Goal: Task Accomplishment & Management: Manage account settings

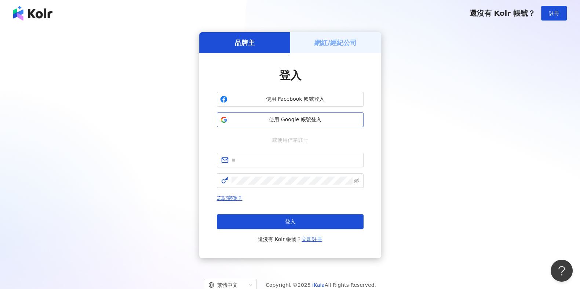
click at [321, 126] on button "使用 Google 帳號登入" at bounding box center [290, 120] width 147 height 15
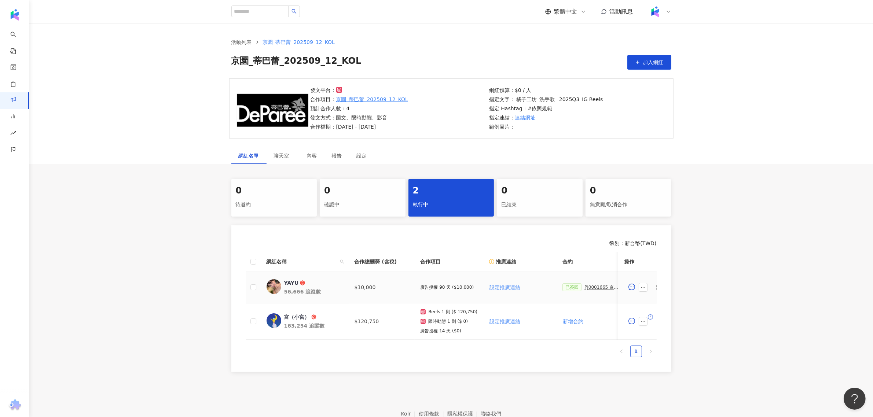
click at [600, 287] on div "PJ0001665 京圜_蒂巴蕾_202509_12_KOL" at bounding box center [603, 287] width 37 height 5
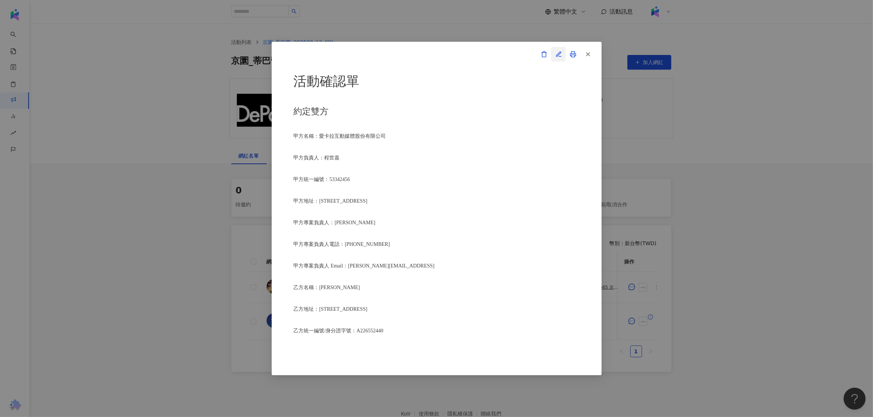
click at [557, 56] on icon "button" at bounding box center [559, 54] width 7 height 7
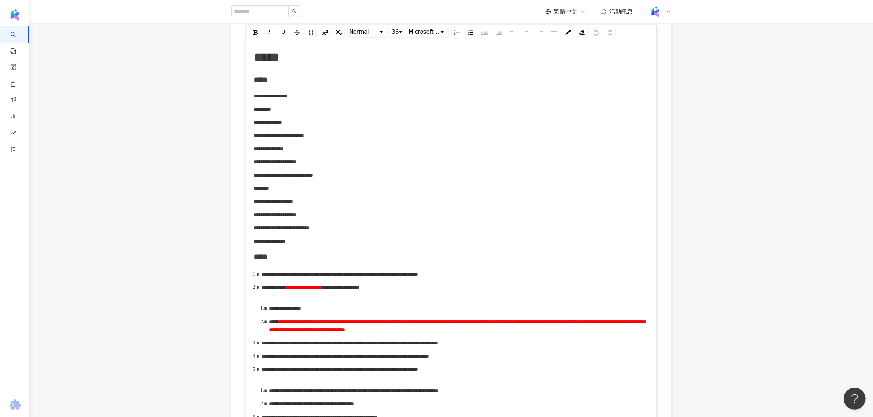
scroll to position [229, 0]
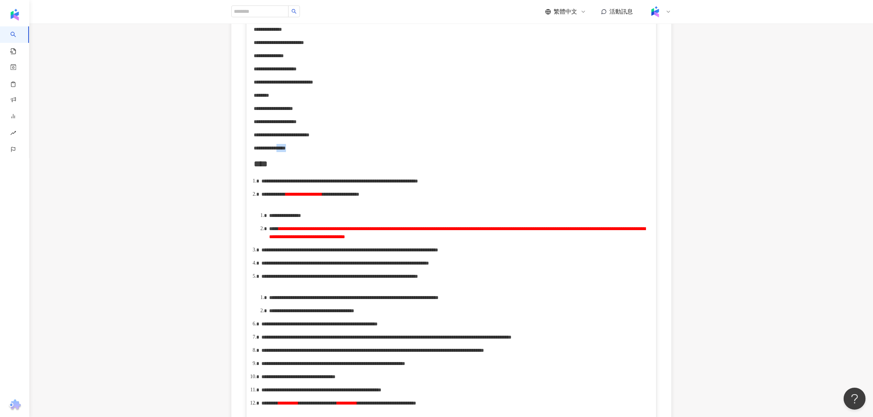
drag, startPoint x: 320, startPoint y: 149, endPoint x: 309, endPoint y: 149, distance: 11.0
click at [309, 149] on div "**********" at bounding box center [451, 148] width 395 height 8
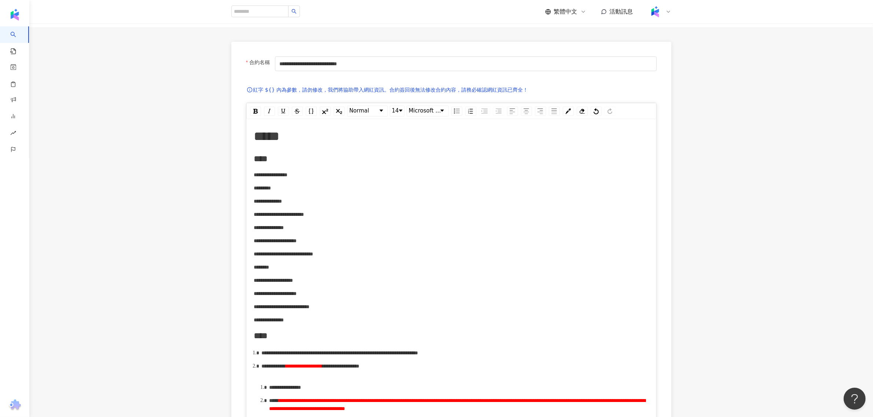
scroll to position [0, 0]
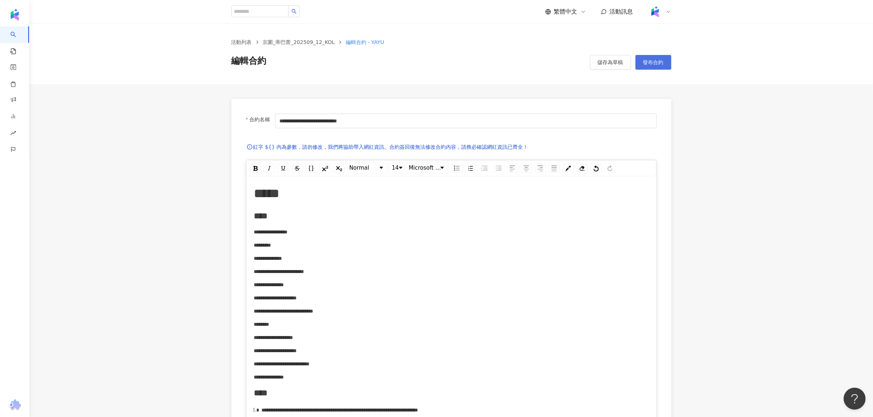
click at [661, 65] on span "發布合約" at bounding box center [653, 62] width 21 height 6
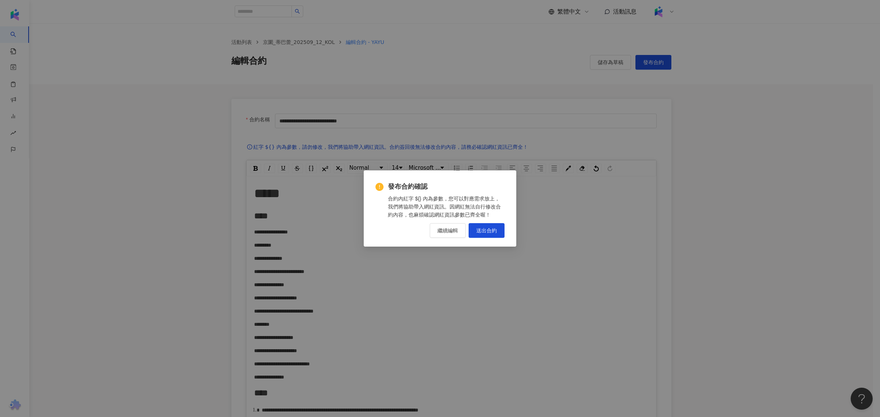
click at [484, 240] on div "發布合約確認 合約內紅字 ${} 內為參數，您可以對應需求放上，我們將協助帶入網紅資訊。因網紅無法自行修改合約內容，也麻煩確認網紅資訊參數已齊全喔！ 繼續編輯…" at bounding box center [440, 209] width 153 height 76
click at [491, 230] on span "送出合約" at bounding box center [486, 231] width 21 height 6
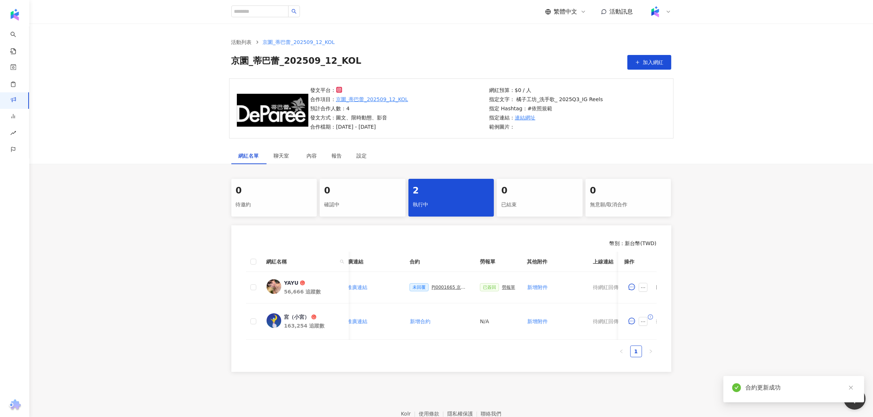
scroll to position [0, 219]
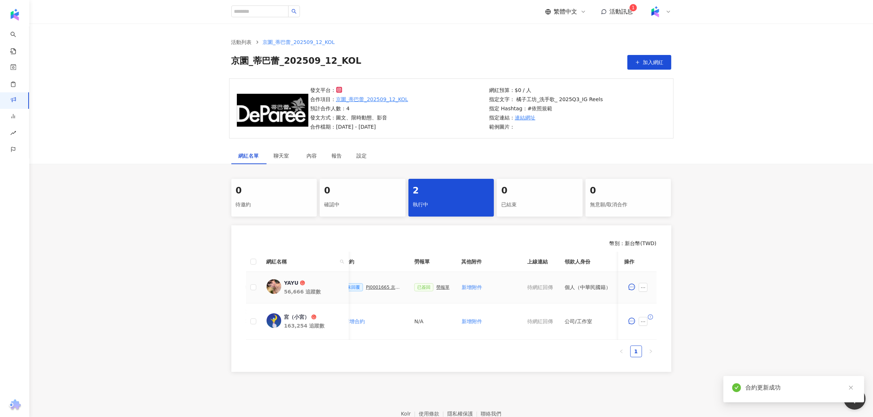
click at [445, 286] on td "已簽回 勞報單" at bounding box center [432, 288] width 47 height 32
click at [439, 288] on div "勞報單" at bounding box center [442, 287] width 13 height 5
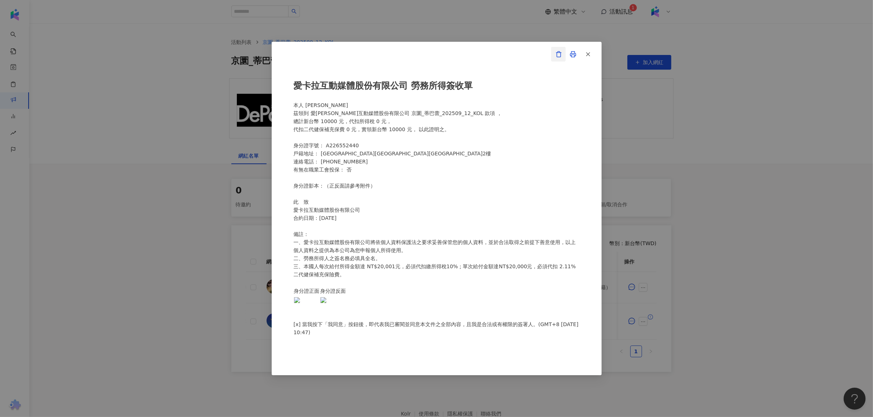
click at [559, 56] on icon "button" at bounding box center [559, 54] width 7 height 7
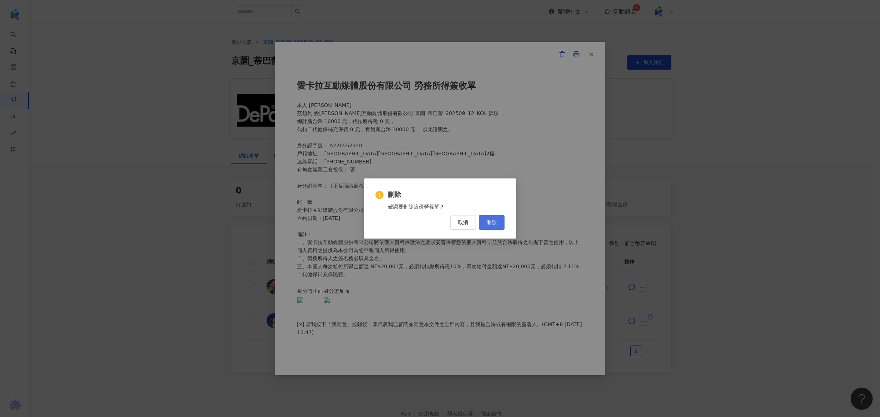
click at [494, 227] on button "刪除" at bounding box center [492, 222] width 26 height 15
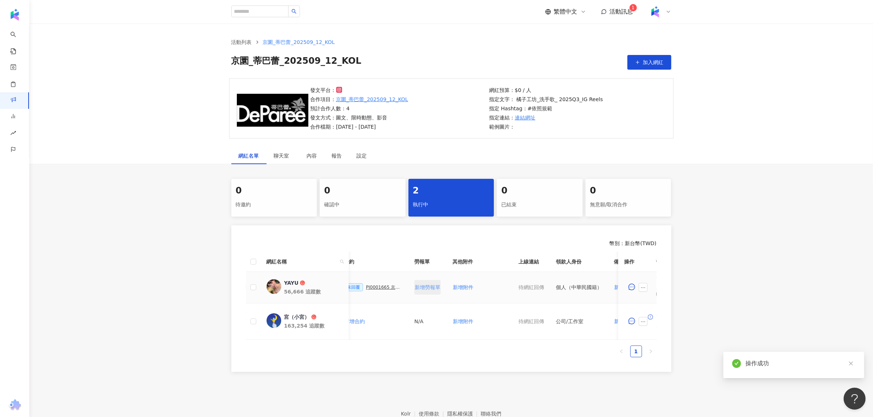
click at [425, 289] on span "新增勞報單" at bounding box center [428, 288] width 26 height 6
click at [443, 285] on div "勞報單" at bounding box center [442, 287] width 13 height 5
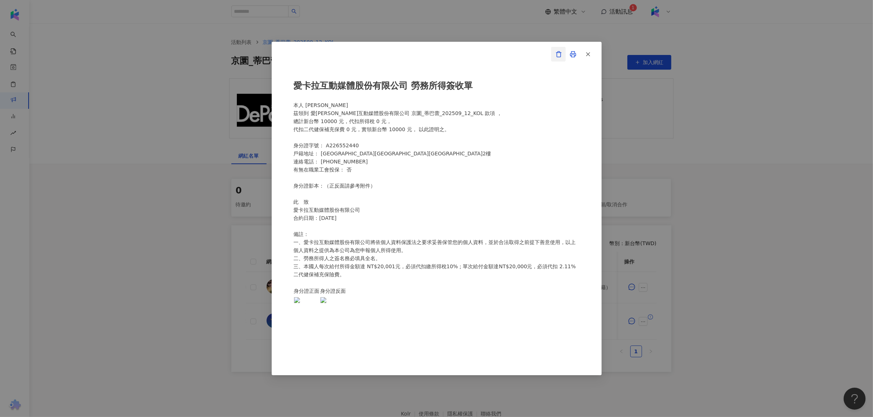
click at [563, 54] on button "button" at bounding box center [558, 54] width 15 height 15
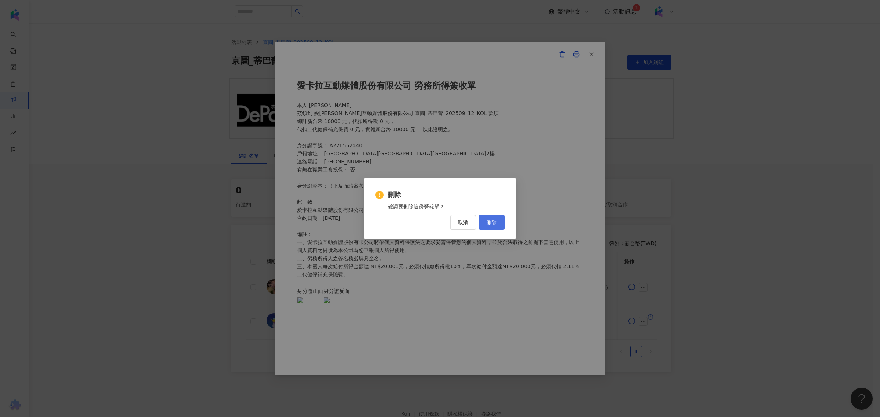
click at [491, 218] on button "刪除" at bounding box center [492, 222] width 26 height 15
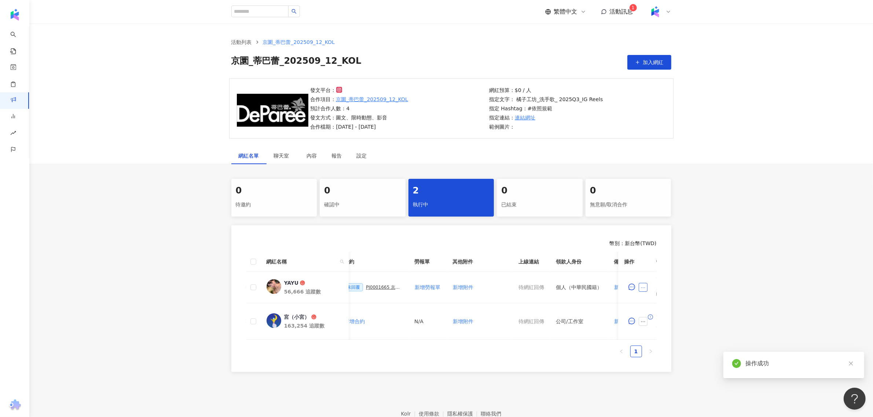
click at [642, 285] on icon "ellipsis" at bounding box center [643, 287] width 5 height 5
click at [249, 286] on td at bounding box center [253, 288] width 15 height 32
click at [639, 287] on button "button" at bounding box center [643, 287] width 9 height 9
click at [710, 186] on div "0 待邀約 0 確認中 2 執行中 0 已結束 0 無意願/取消合作 幣別 ： 新台幣 ( TWD ) 網紅名稱 合作總酬勞 (含稅) 合作項目 推廣連結 合…" at bounding box center [451, 275] width 844 height 193
click at [397, 349] on div "網紅名稱 合作總酬勞 (含稅) 合作項目 推廣連結 合約 勞報單 其他附件 上線連結 領款人身份 備註 付款狀態 操作 YAYU 56,666 追蹤數 $10…" at bounding box center [451, 305] width 411 height 106
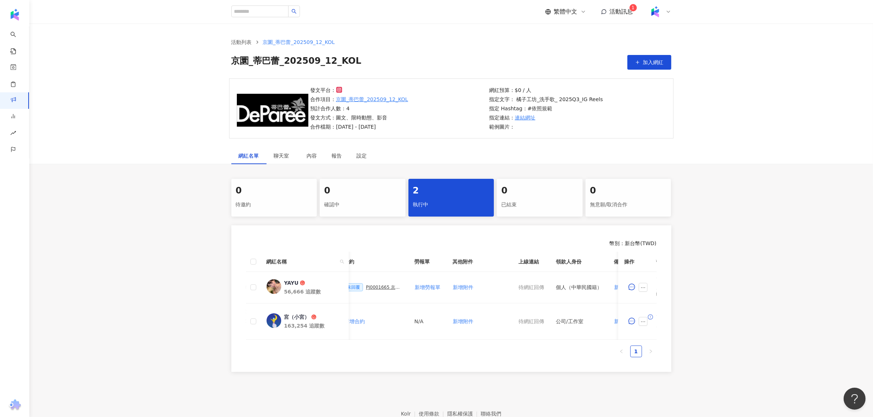
scroll to position [0, 80]
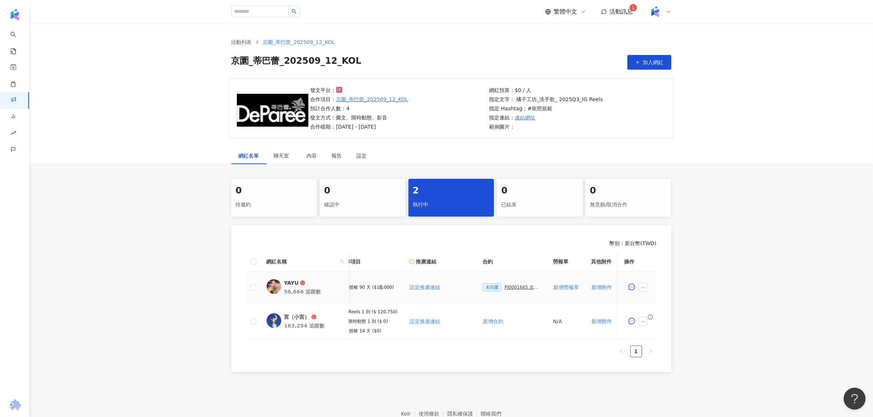
click at [377, 286] on p "廣告授權 90 天 ($10,000)" at bounding box center [368, 287] width 54 height 5
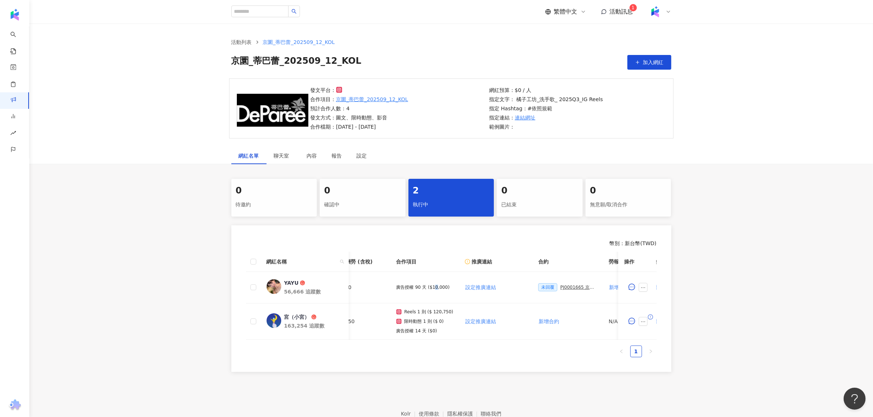
scroll to position [0, 12]
click at [411, 304] on td "Reels 1 則 ($ 120,750) 限時動態 1 則 ($ 0) 廣告授權 14 天 ($0)" at bounding box center [437, 322] width 69 height 36
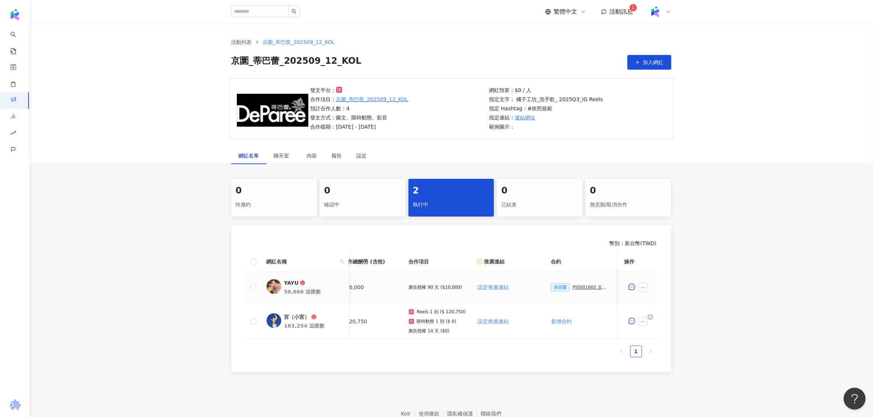
click at [444, 290] on p "廣告授權 90 天 ($10,000)" at bounding box center [436, 287] width 54 height 5
click at [369, 340] on div "網紅名稱 合作總酬勞 (含稅) 合作項目 推廣連結 合約 勞報單 其他附件 上線連結 領款人身份 備註 付款狀態 操作 YAYU 56,666 追蹤數 $10…" at bounding box center [451, 296] width 411 height 88
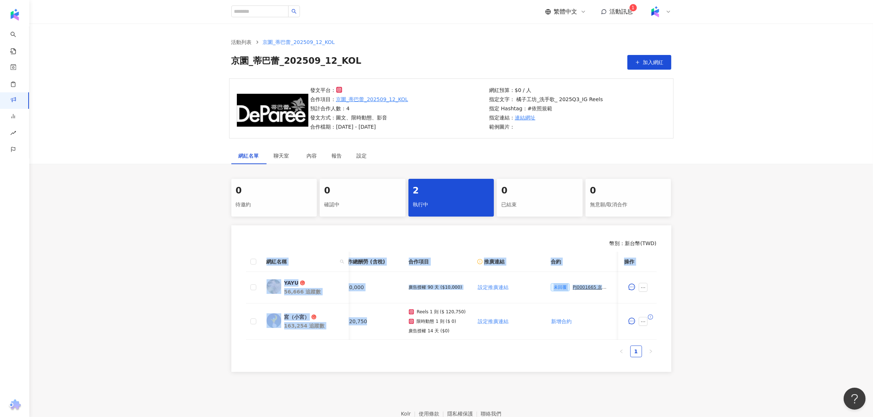
scroll to position [0, 0]
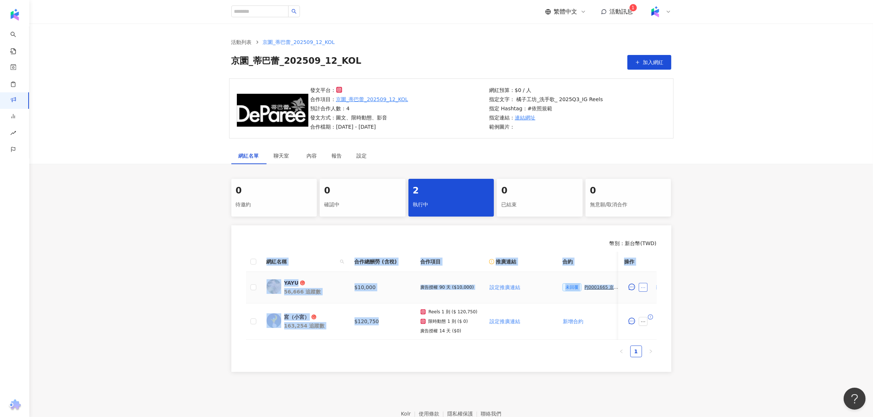
click at [640, 289] on button "button" at bounding box center [643, 287] width 9 height 9
click at [542, 298] on td "設定推廣連結" at bounding box center [519, 288] width 73 height 32
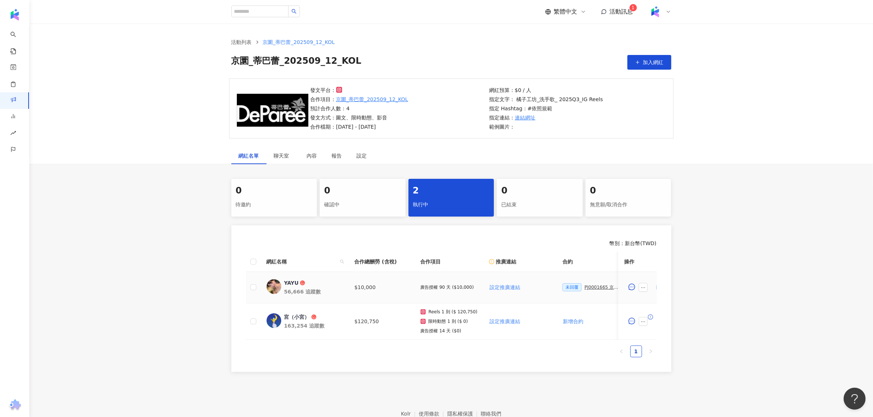
click at [368, 289] on td "$10,000" at bounding box center [382, 288] width 66 height 32
click at [246, 284] on td at bounding box center [253, 288] width 15 height 32
click at [258, 288] on td at bounding box center [253, 288] width 15 height 32
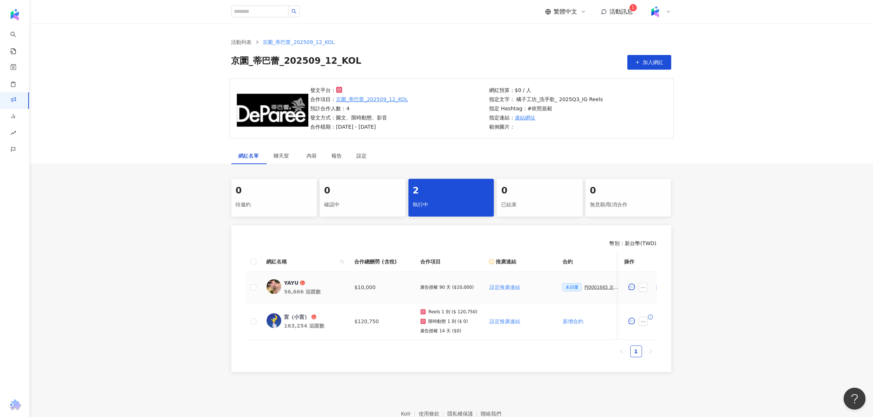
click at [257, 290] on td at bounding box center [253, 288] width 15 height 32
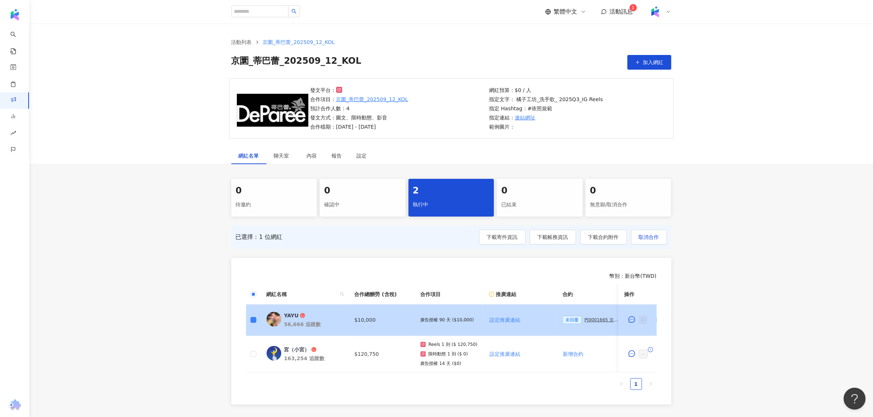
click at [589, 321] on div "PJ0001665 京圜_蒂巴蕾_202509_12_KOL" at bounding box center [603, 320] width 37 height 5
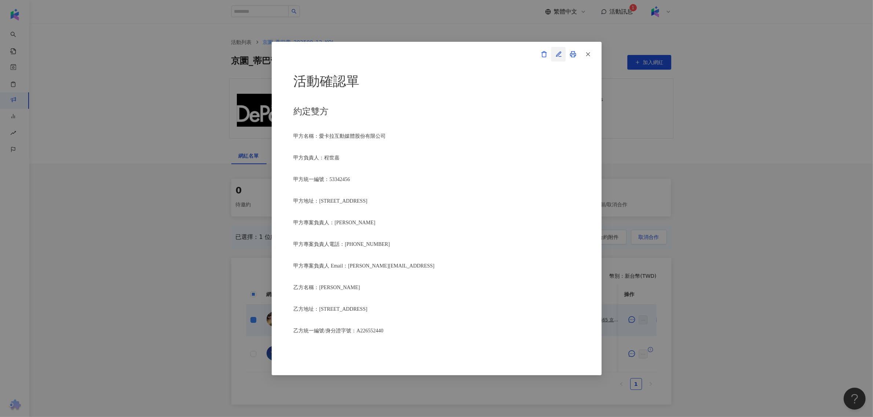
click at [557, 54] on icon "button" at bounding box center [559, 54] width 7 height 7
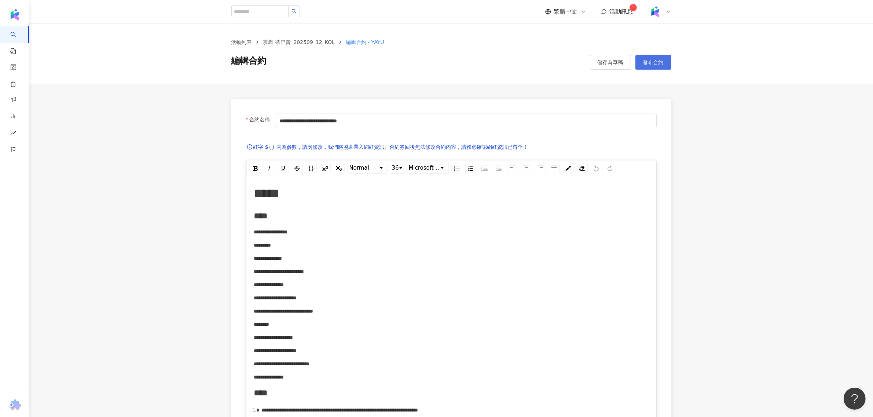
click at [655, 59] on span "發布合約" at bounding box center [653, 62] width 21 height 6
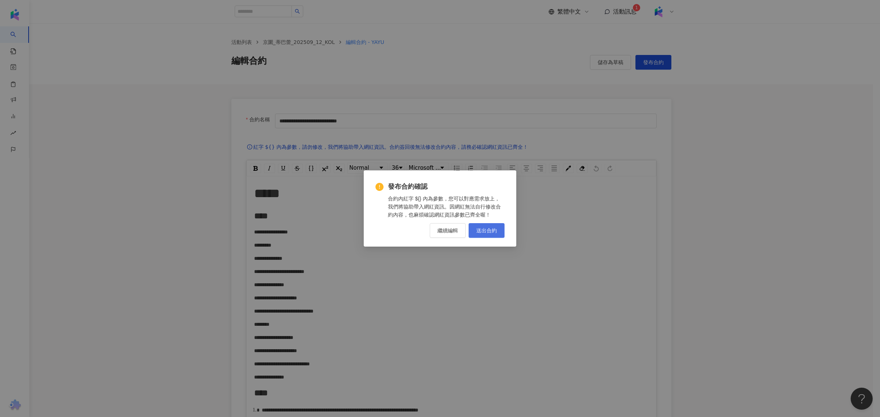
click at [492, 224] on button "送出合約" at bounding box center [487, 230] width 36 height 15
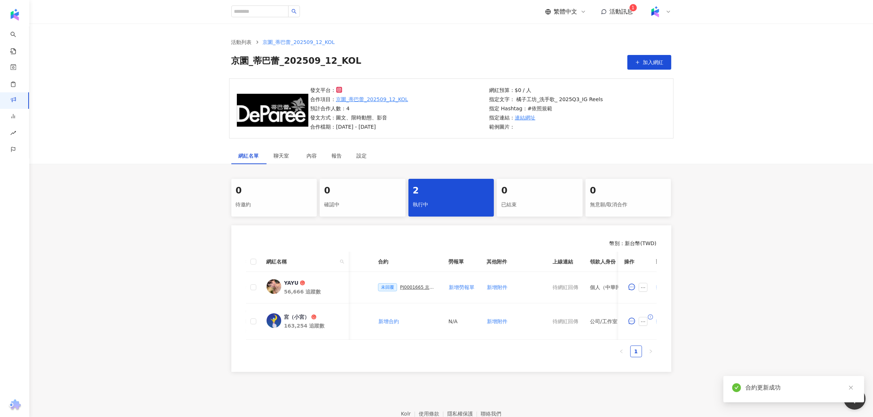
scroll to position [0, 187]
click at [407, 287] on div "PJ0001665 京圜_蒂巴蕾_202509_12_KOL" at bounding box center [415, 287] width 37 height 5
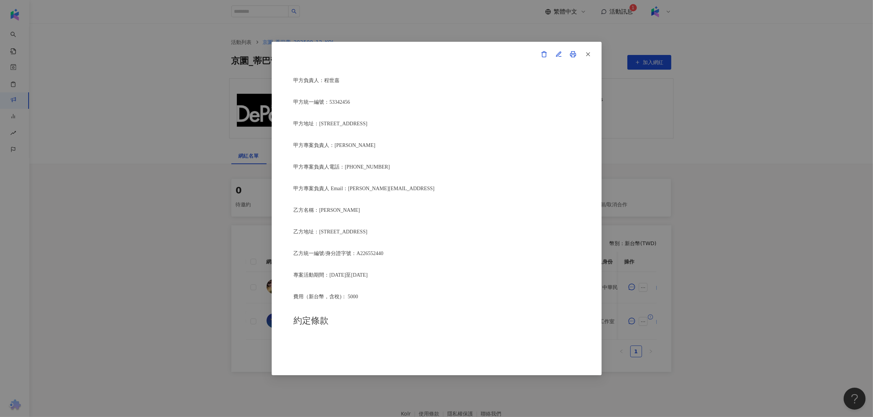
scroll to position [138, 0]
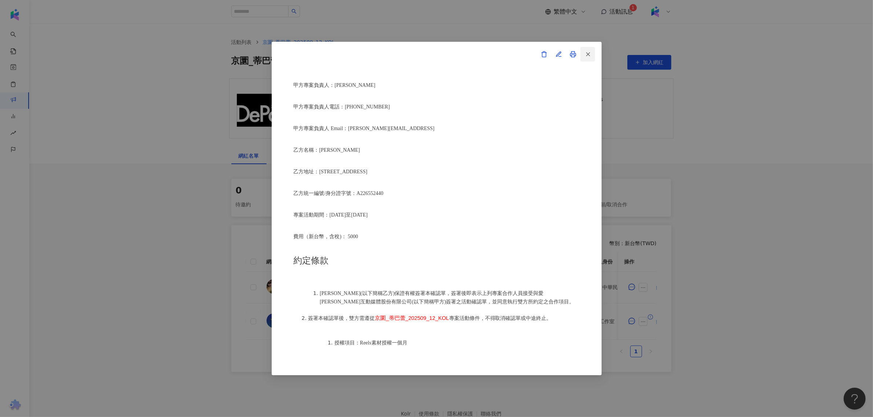
click at [589, 57] on icon "button" at bounding box center [588, 54] width 7 height 7
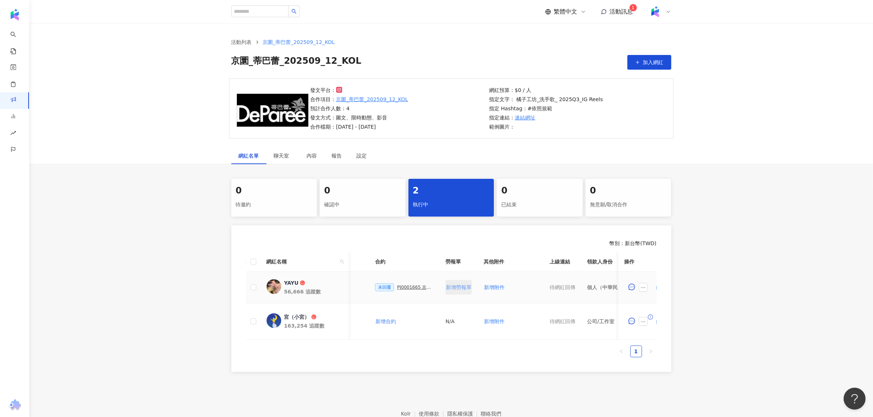
click at [452, 287] on span "新增勞報單" at bounding box center [459, 288] width 26 height 6
click at [470, 289] on div "勞報單" at bounding box center [474, 287] width 13 height 5
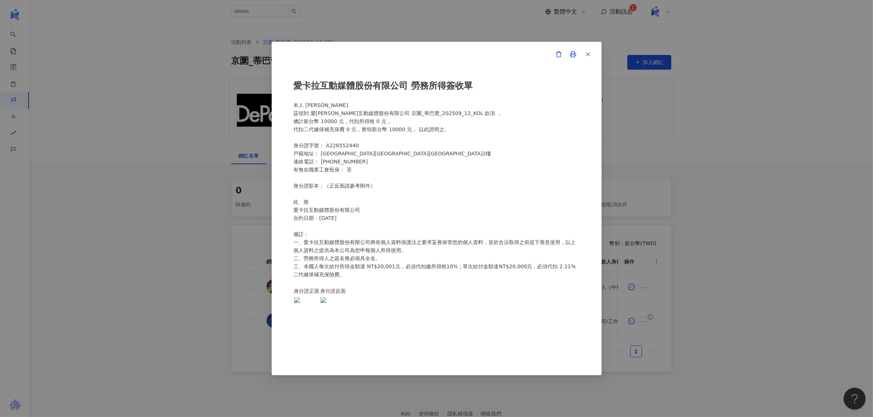
click at [338, 159] on div "愛[PERSON_NAME]互動媒體股份有限公司 勞務所得簽收單 本人 [PERSON_NAME]領到 愛[PERSON_NAME]互動媒體股份有限公司 京圜…" at bounding box center [437, 208] width 286 height 275
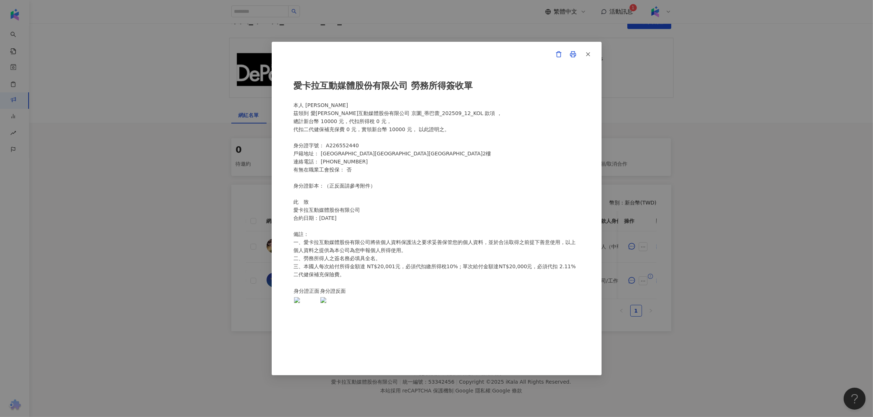
scroll to position [0, 0]
click at [385, 127] on div "愛[PERSON_NAME]互動媒體股份有限公司 勞務所得簽收單 本人 [PERSON_NAME]領到 愛[PERSON_NAME]互動媒體股份有限公司 京圜…" at bounding box center [437, 208] width 286 height 275
click at [399, 128] on div "愛[PERSON_NAME]互動媒體股份有限公司 勞務所得簽收單 本人 [PERSON_NAME]領到 愛[PERSON_NAME]互動媒體股份有限公司 京圜…" at bounding box center [437, 208] width 286 height 275
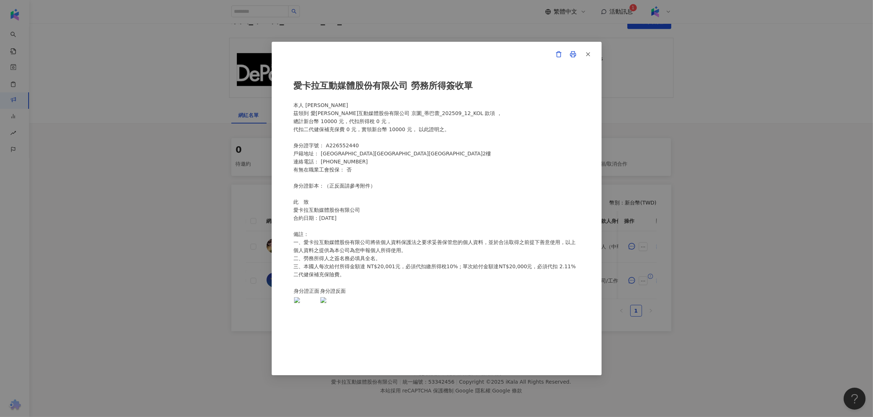
click at [330, 116] on div "愛[PERSON_NAME]互動媒體股份有限公司 勞務所得簽收單 本人 [PERSON_NAME]領到 愛[PERSON_NAME]互動媒體股份有限公司 京圜…" at bounding box center [437, 208] width 286 height 275
click at [717, 255] on div "愛[PERSON_NAME]互動媒體股份有限公司 勞務所得簽收單 本人 [PERSON_NAME]領到 愛[PERSON_NAME]互動媒體股份有限公司 京圜…" at bounding box center [436, 208] width 873 height 417
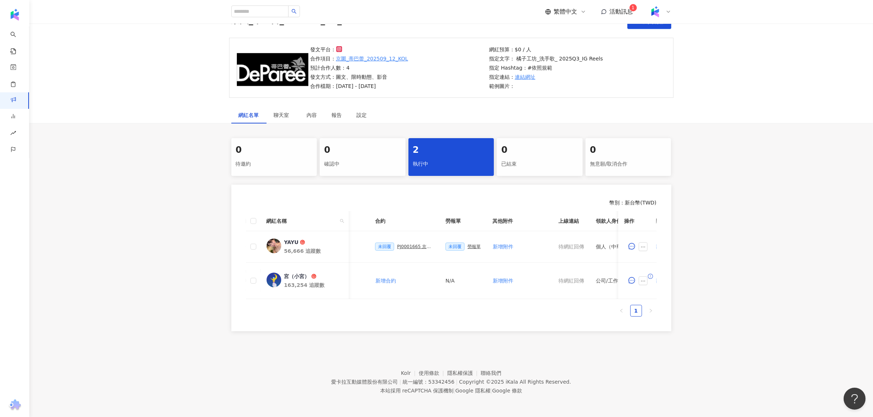
drag, startPoint x: 521, startPoint y: 300, endPoint x: 454, endPoint y: 291, distance: 67.7
click at [464, 295] on div "網紅名稱 合作總酬勞 (含稅) 合作項目 推廣連結 合約 勞報單 其他附件 上線連結 領款人身份 備註 付款狀態 操作 YAYU 56,666 追蹤數 $10…" at bounding box center [451, 264] width 411 height 106
click at [454, 291] on td "N/A" at bounding box center [463, 281] width 47 height 36
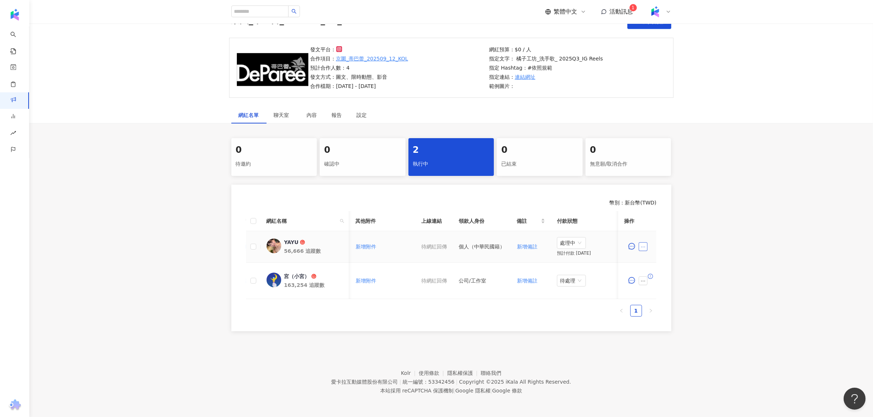
click at [644, 247] on icon "ellipsis" at bounding box center [644, 247] width 4 height 1
click at [573, 251] on div "預計付款 2025/10/24" at bounding box center [588, 254] width 62 height 6
click at [573, 238] on span "處理中" at bounding box center [571, 243] width 23 height 11
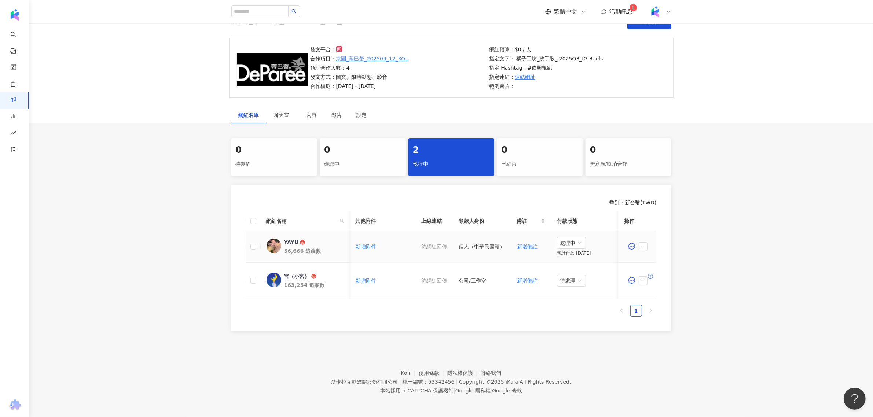
click at [597, 251] on div "預計付款 2025/10/24" at bounding box center [588, 254] width 62 height 6
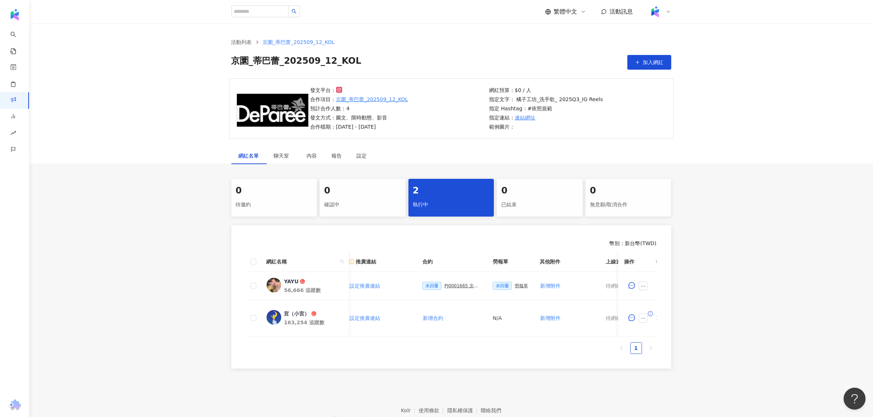
scroll to position [0, 259]
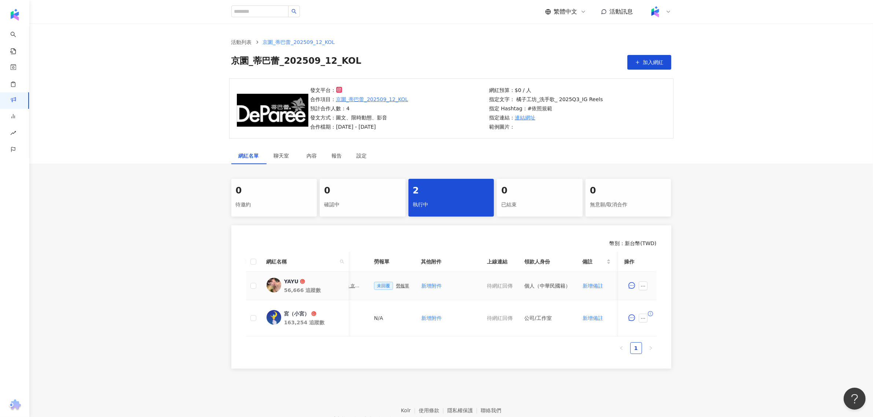
click at [401, 288] on div "勞報單" at bounding box center [402, 286] width 13 height 5
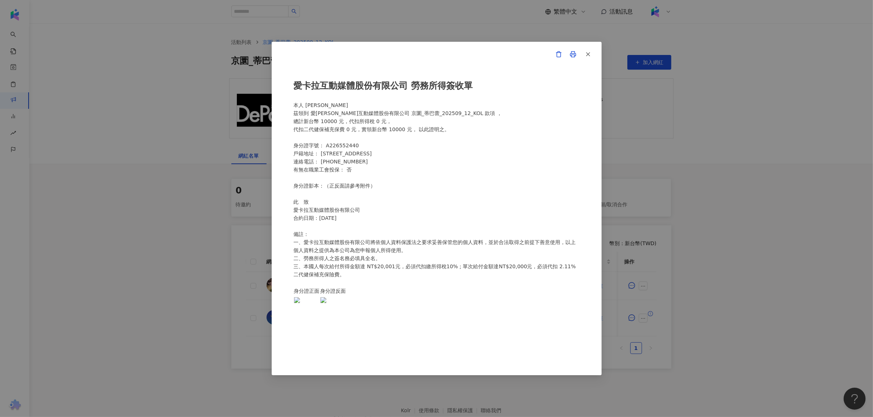
click at [588, 55] on icon "button" at bounding box center [588, 54] width 7 height 7
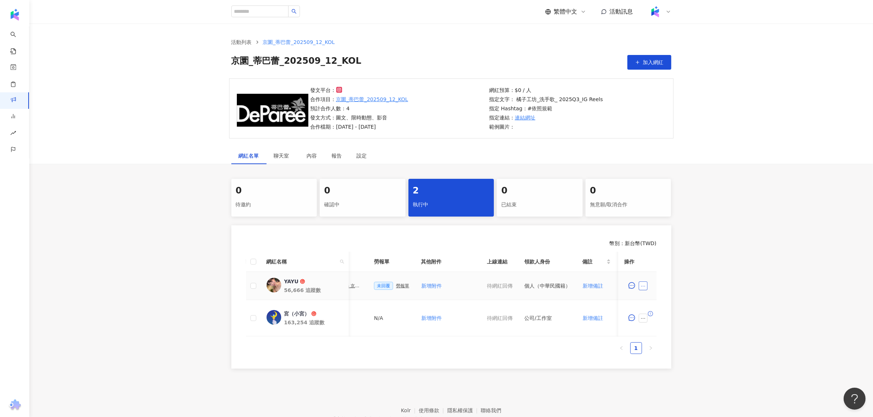
click at [646, 282] on button "button" at bounding box center [643, 286] width 9 height 9
click at [666, 131] on span "設定合作條件" at bounding box center [660, 129] width 31 height 8
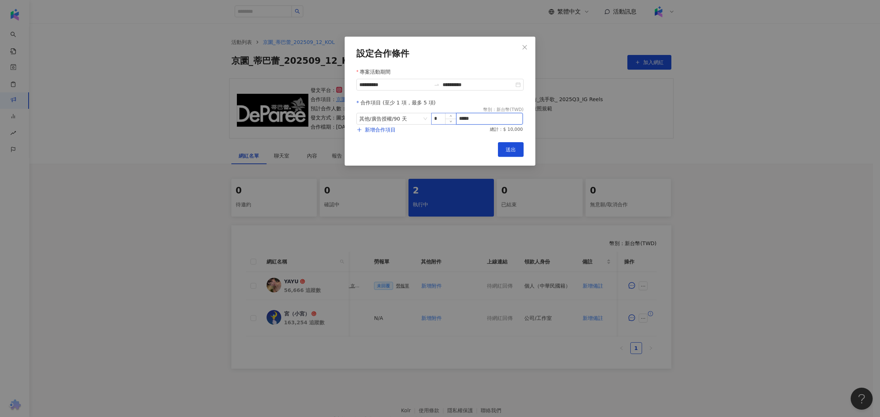
drag, startPoint x: 475, startPoint y: 120, endPoint x: 444, endPoint y: 124, distance: 31.8
click at [446, 123] on span "其他 / 廣告授權 / 90 天 * *****" at bounding box center [440, 119] width 167 height 12
type input "****"
click at [510, 153] on span "送出" at bounding box center [511, 150] width 10 height 6
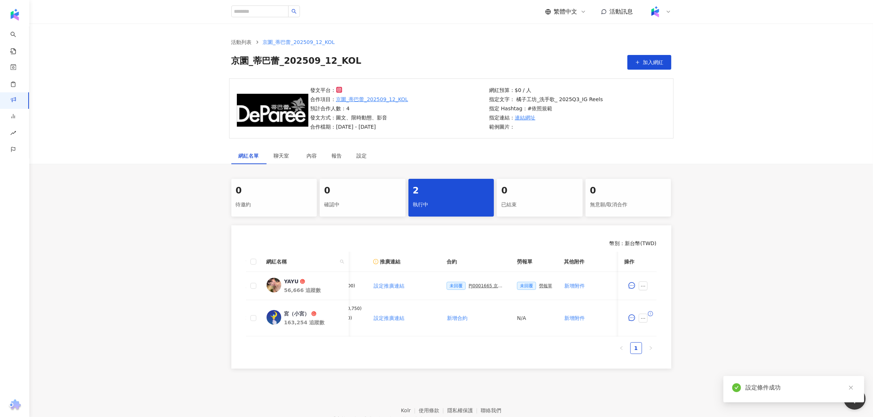
scroll to position [0, 95]
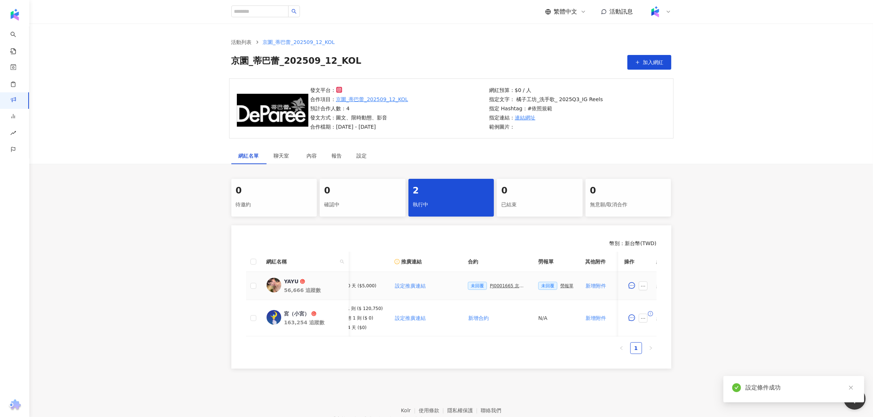
click at [501, 284] on div "PJ0001665 京圜_蒂巴蕾_202509_12_KOL" at bounding box center [508, 286] width 37 height 5
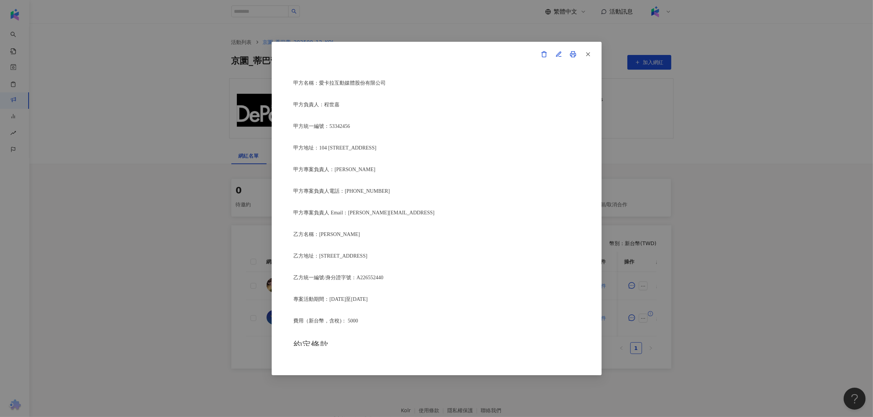
scroll to position [138, 0]
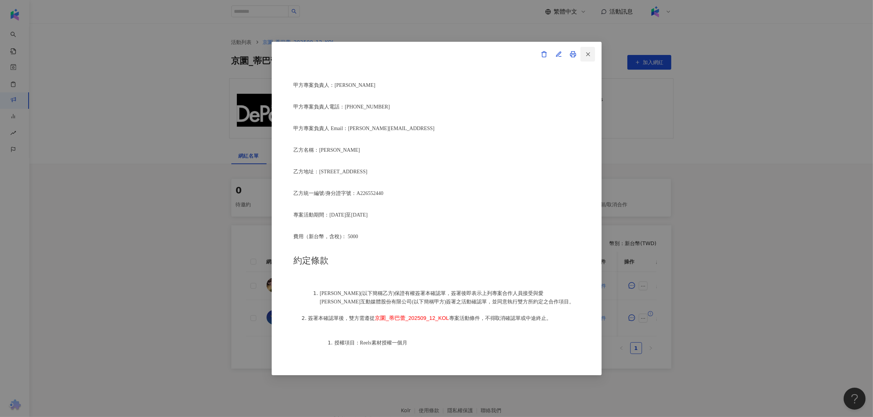
click at [587, 56] on line "button" at bounding box center [587, 53] width 3 height 3
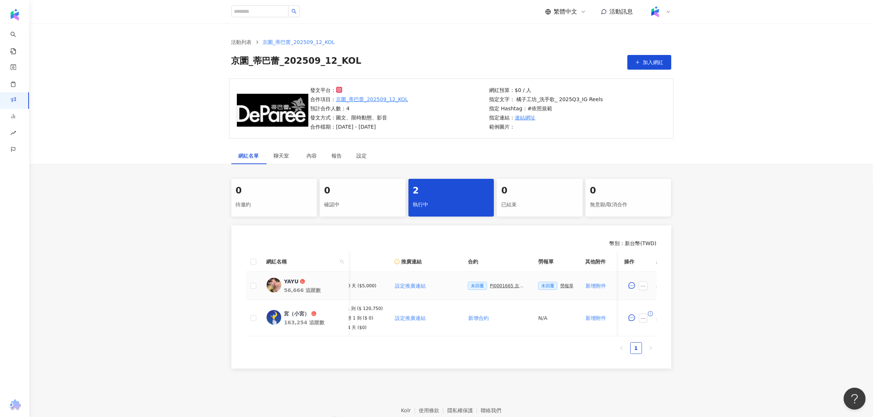
click at [566, 285] on div "勞報單" at bounding box center [566, 286] width 13 height 5
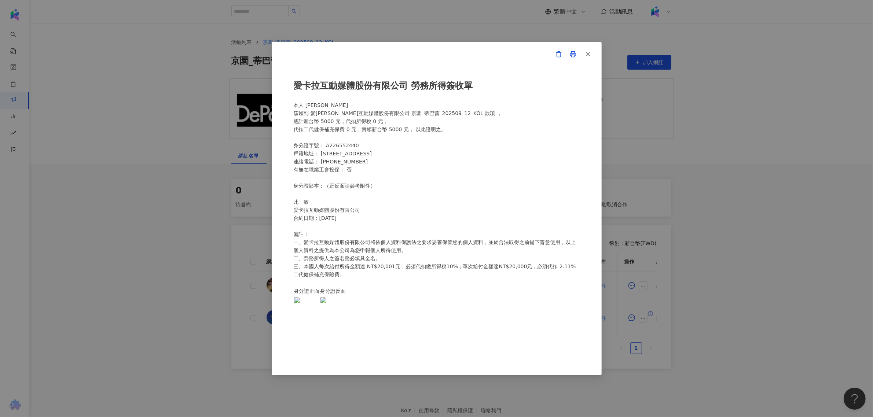
click at [727, 216] on div "愛[PERSON_NAME]互動媒體股份有限公司 勞務所得簽收單 本人 [PERSON_NAME]領到 愛[PERSON_NAME]互動媒體股份有限公司 京圜…" at bounding box center [436, 208] width 873 height 417
